Goal: Task Accomplishment & Management: Manage account settings

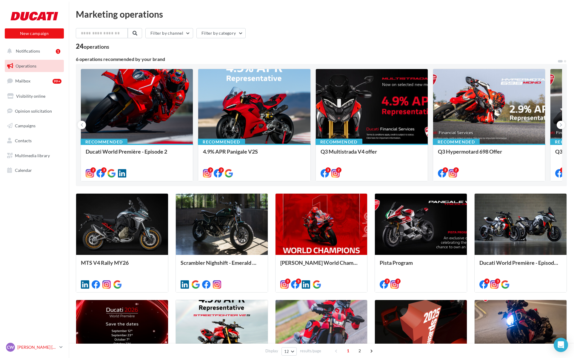
click at [14, 348] on div "CW" at bounding box center [10, 346] width 9 height 9
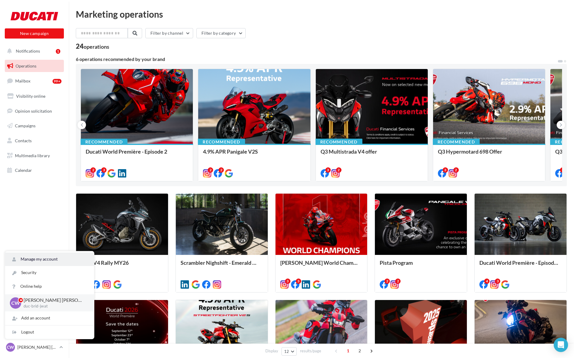
click at [39, 262] on link "Manage my account" at bounding box center [49, 258] width 89 height 13
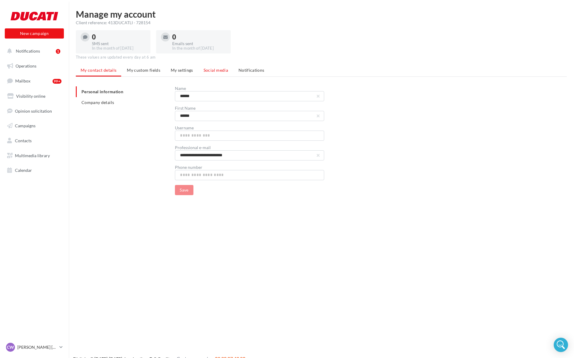
click at [208, 70] on span "Social media" at bounding box center [216, 69] width 24 height 5
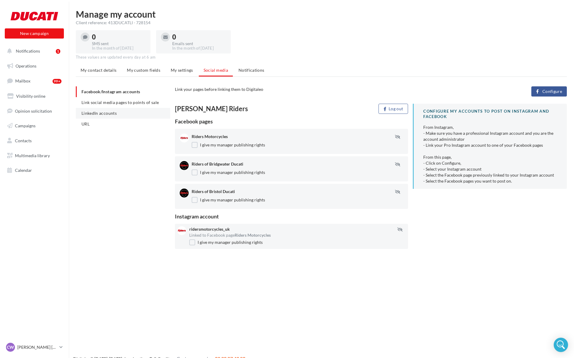
click at [108, 108] on li "LinkedIn accounts" at bounding box center [123, 113] width 94 height 11
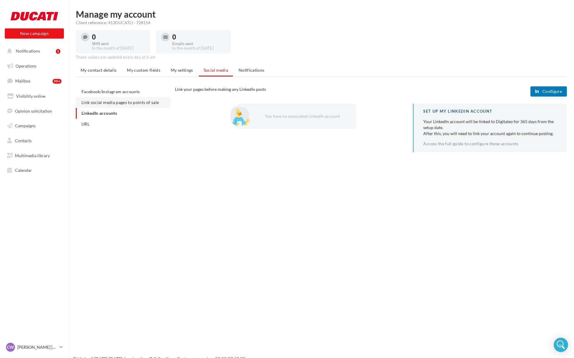
click at [108, 105] on span "Link social media pages to points of sale" at bounding box center [120, 102] width 77 height 5
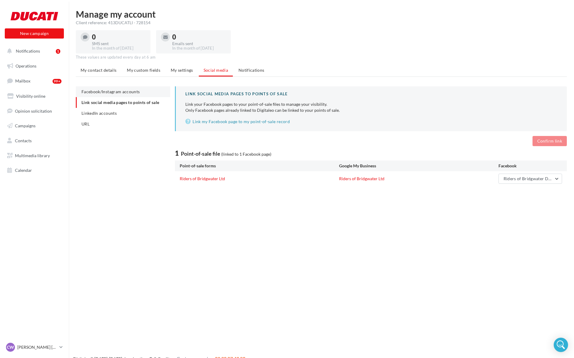
click at [110, 92] on span "Facebook/Instagram accounts" at bounding box center [111, 91] width 58 height 5
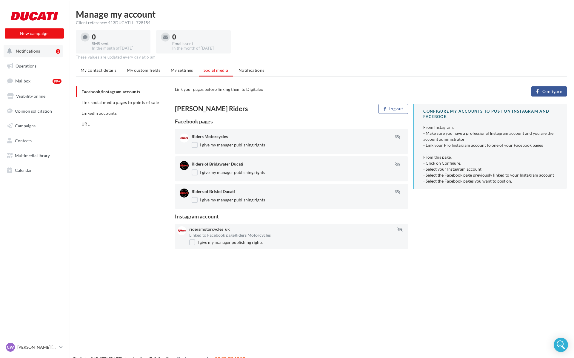
click at [31, 52] on span "Notifications" at bounding box center [28, 50] width 24 height 5
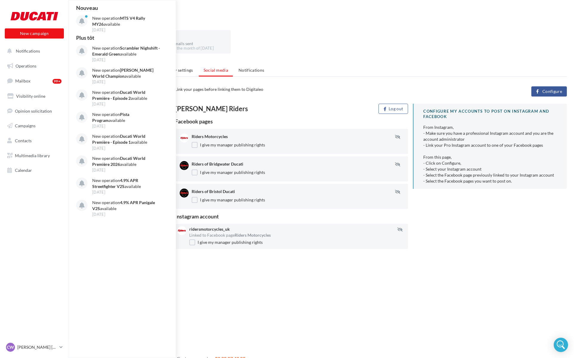
click at [270, 57] on div "These values are updated every day at 6 am" at bounding box center [321, 57] width 491 height 5
